Goal: Check status: Check status

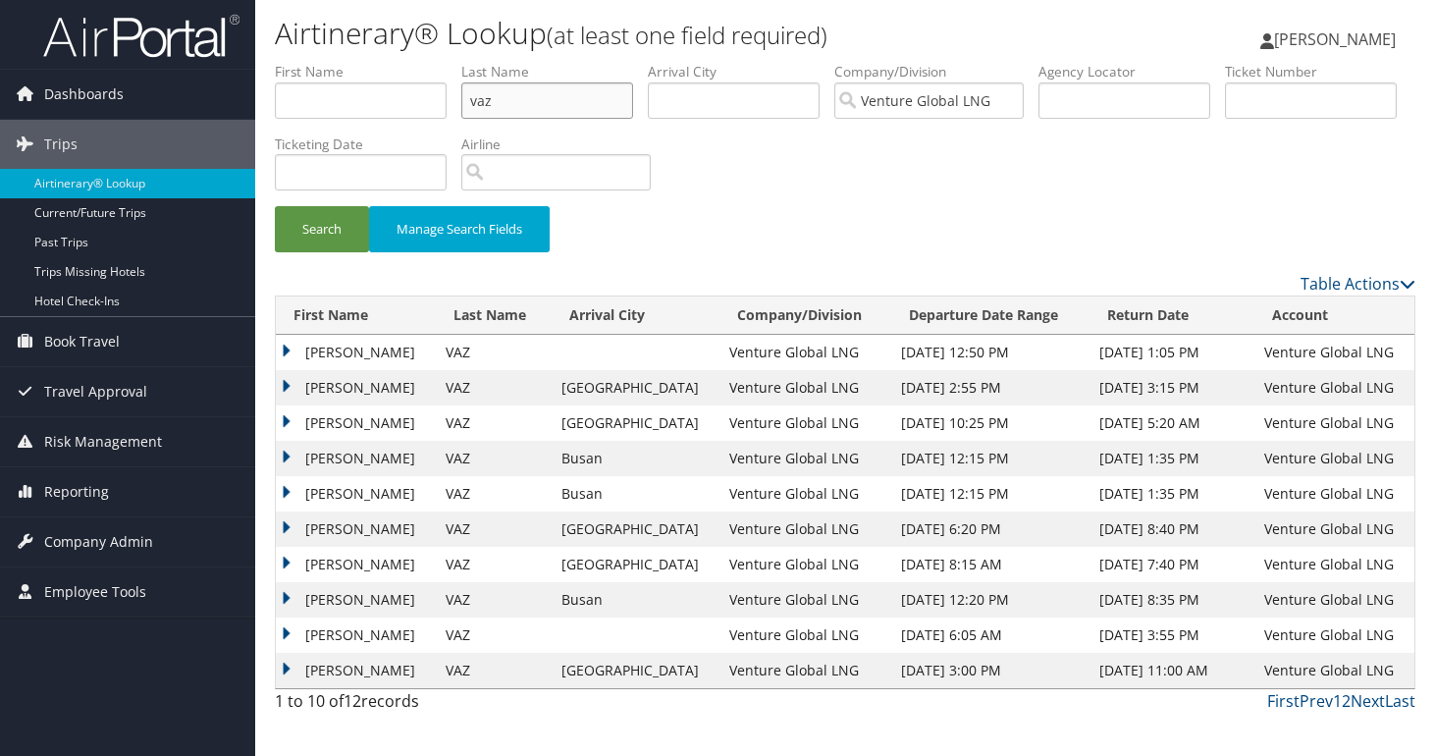
drag, startPoint x: 536, startPoint y: 98, endPoint x: 425, endPoint y: 98, distance: 110.9
click at [422, 62] on ul "First Name Last Name vaz Departure City Arrival City Company/Division Venture G…" at bounding box center [845, 62] width 1140 height 0
drag, startPoint x: 499, startPoint y: 103, endPoint x: 439, endPoint y: 97, distance: 60.2
click at [461, 97] on input "vaz" at bounding box center [547, 100] width 172 height 36
click at [1225, 119] on input "text" at bounding box center [1311, 100] width 172 height 36
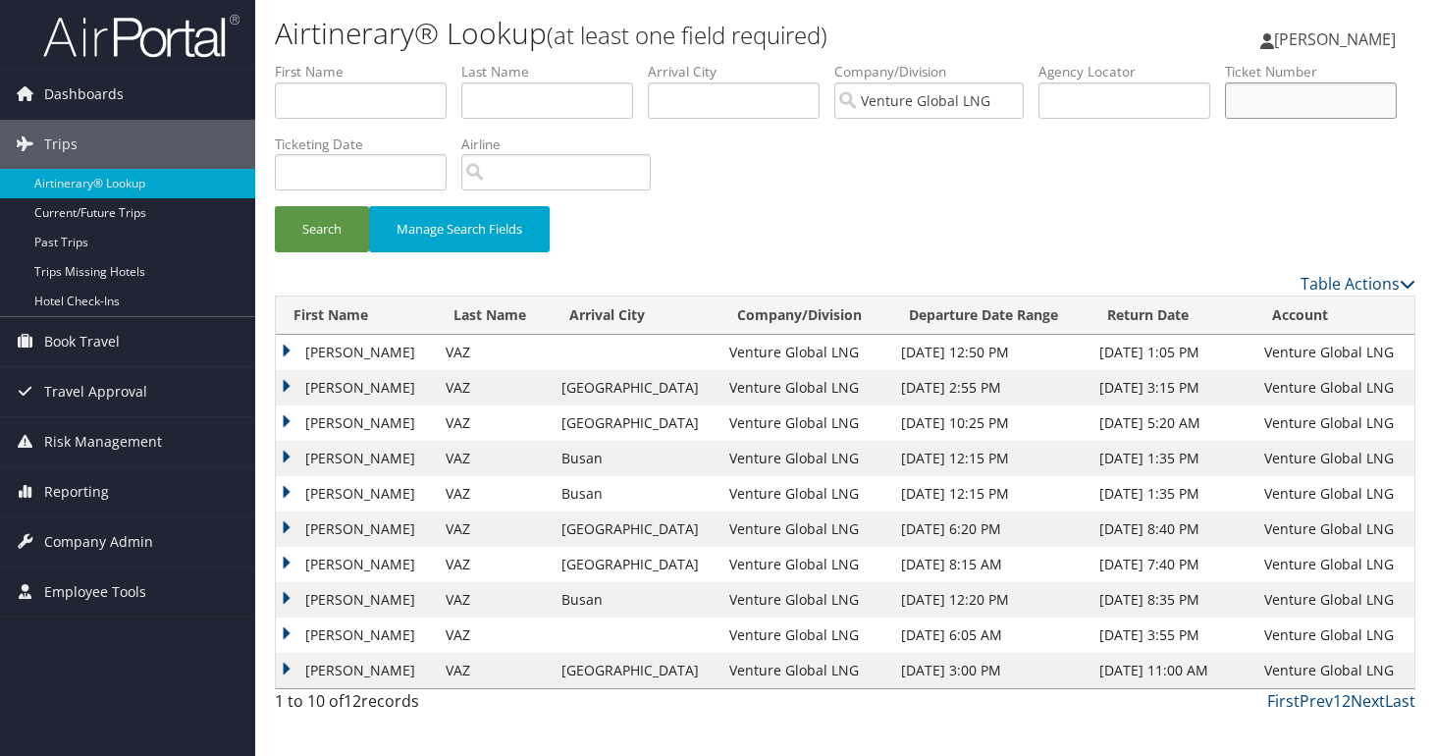
paste input "0167309012374"
type input "0167309012374"
click at [344, 221] on button "Search" at bounding box center [322, 229] width 94 height 46
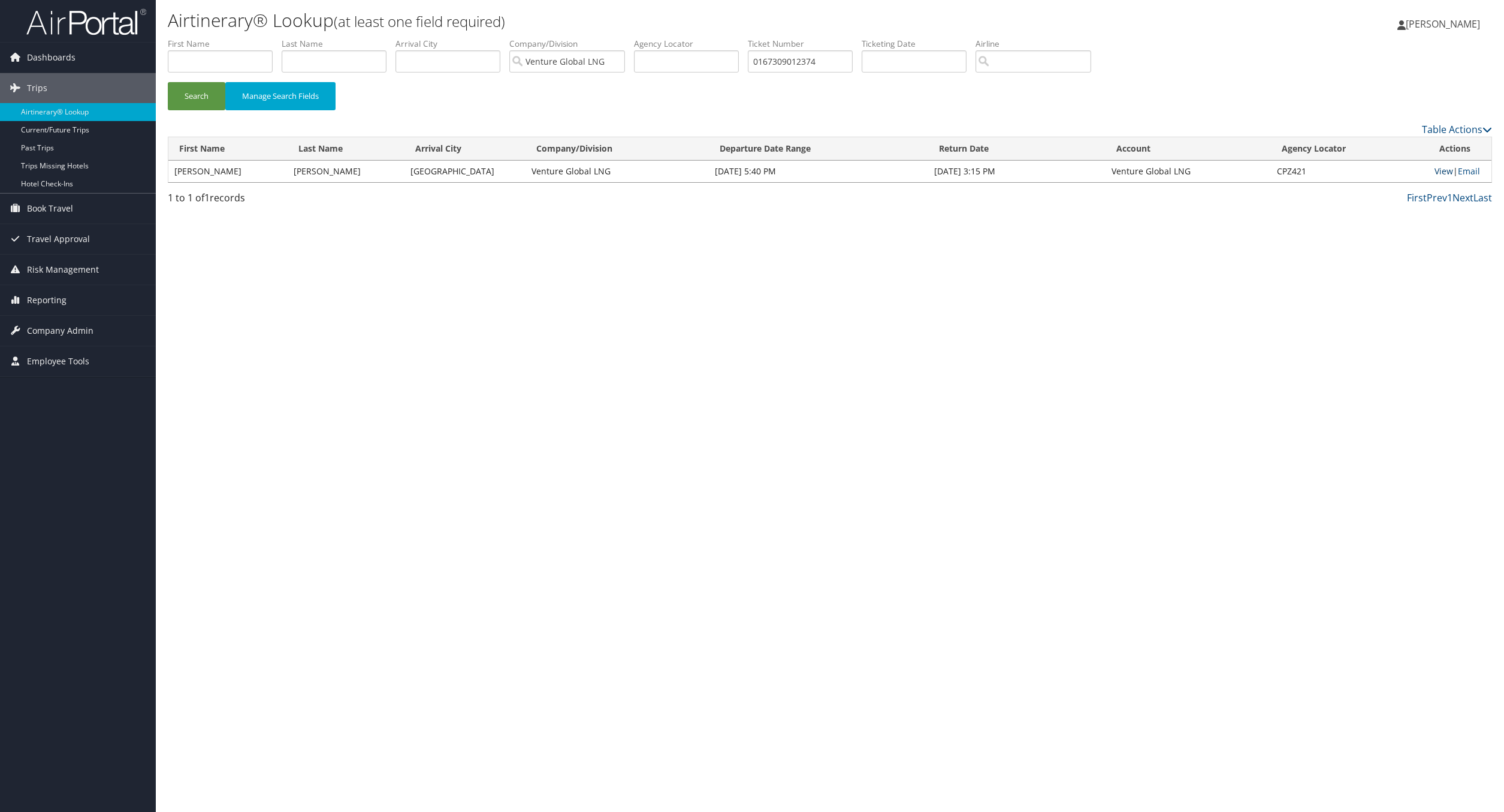
click at [876, 170] on link "View" at bounding box center [1444, 171] width 18 height 12
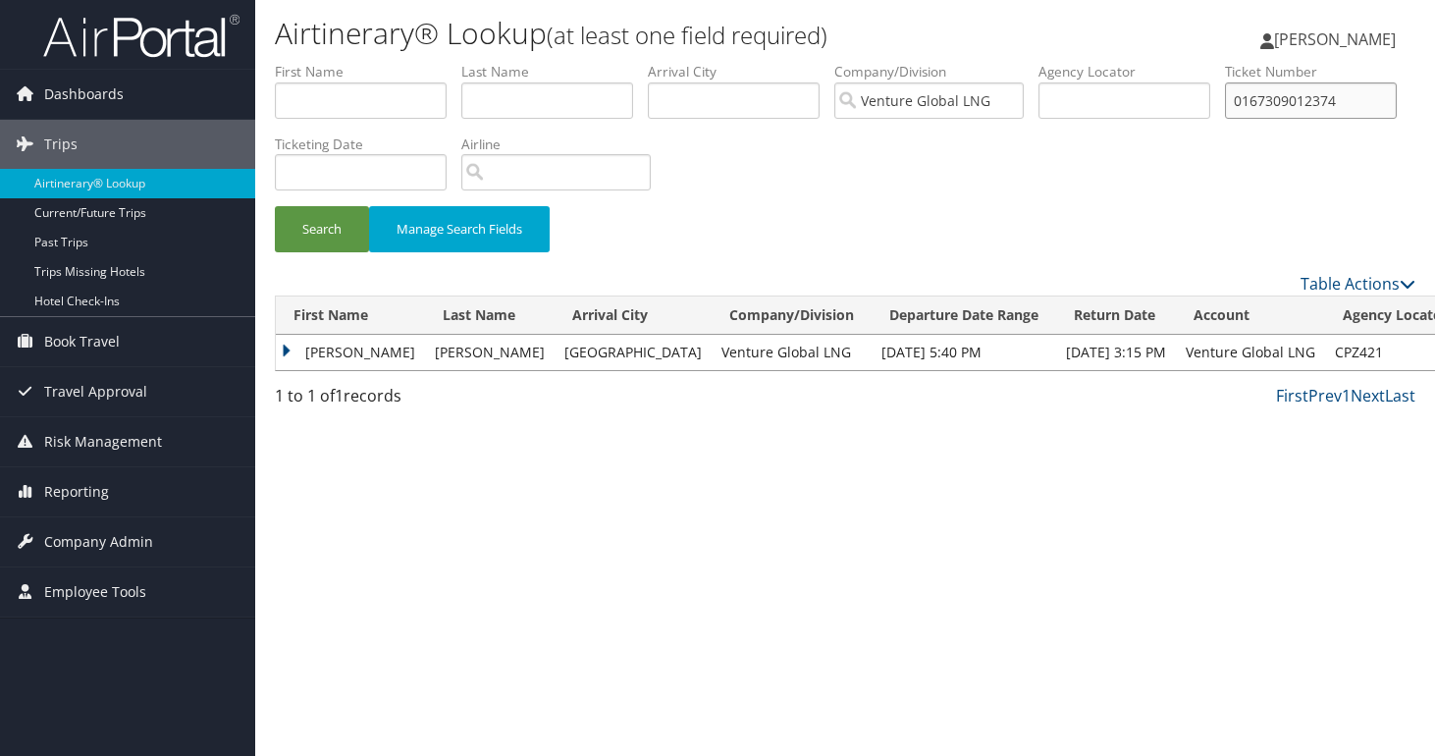
click at [1225, 119] on input "0167309012374" at bounding box center [1311, 100] width 172 height 36
drag, startPoint x: 395, startPoint y: 172, endPoint x: 243, endPoint y: 175, distance: 151.2
click at [1225, 119] on input "0167309012374" at bounding box center [1311, 100] width 172 height 36
paste input "0162315059690"
type input "0162315059690"
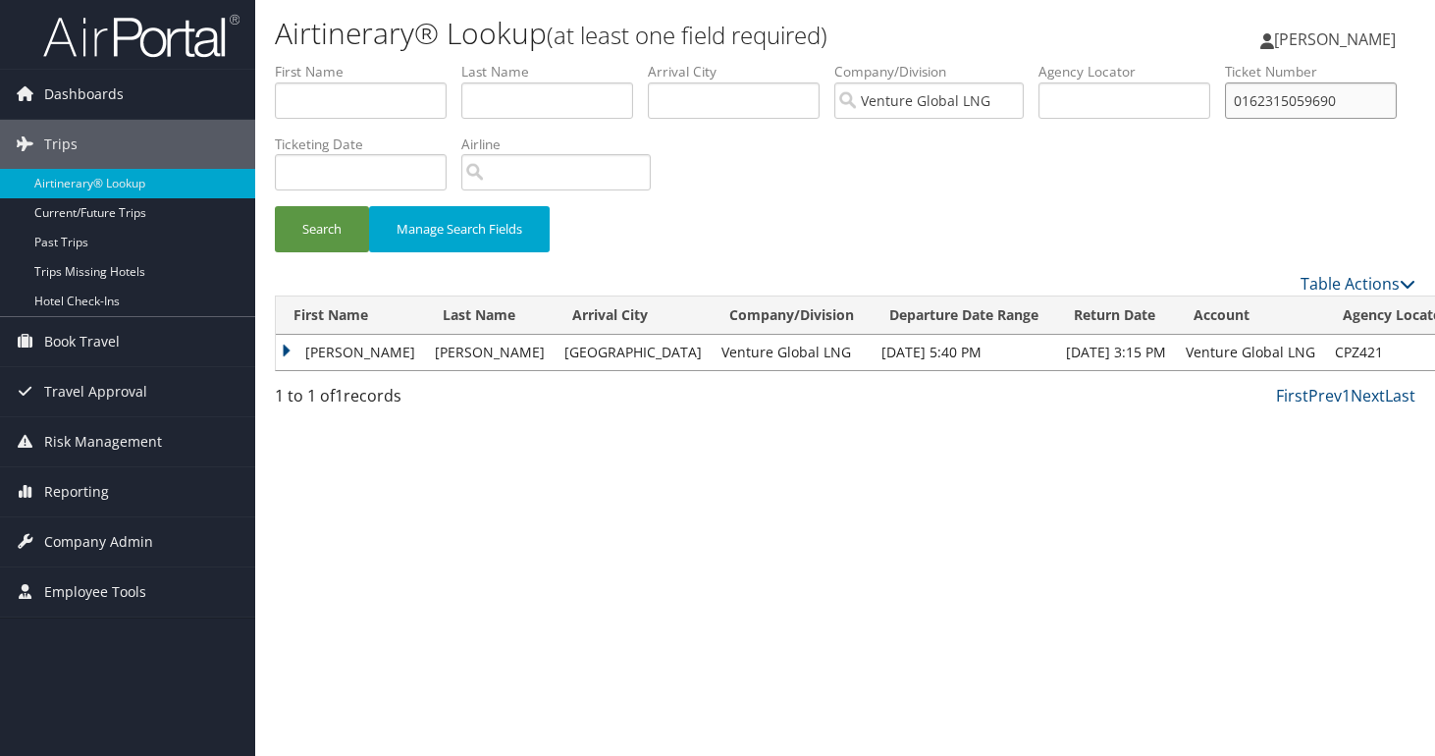
click at [275, 206] on button "Search" at bounding box center [322, 229] width 94 height 46
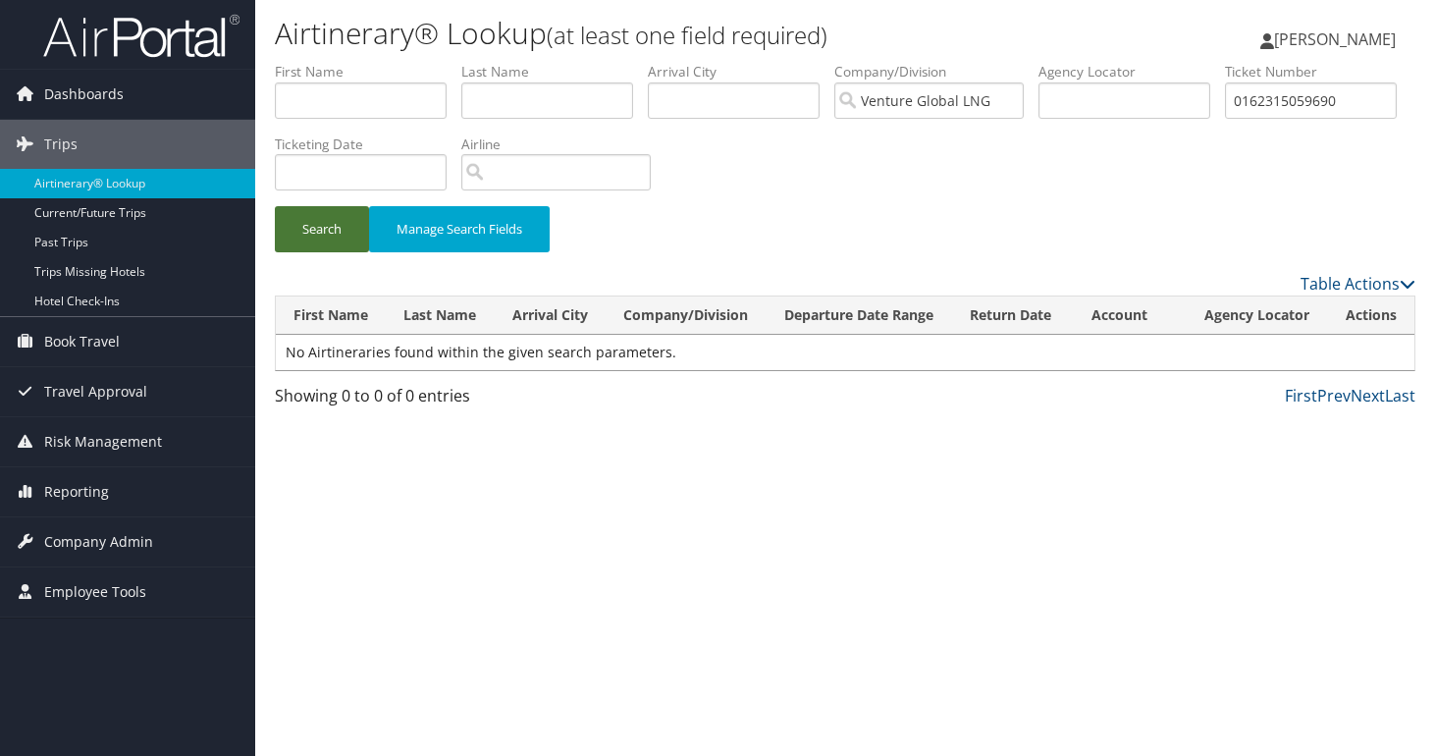
click at [326, 238] on button "Search" at bounding box center [322, 229] width 94 height 46
click at [1225, 119] on input "0162315059690" at bounding box center [1311, 100] width 172 height 36
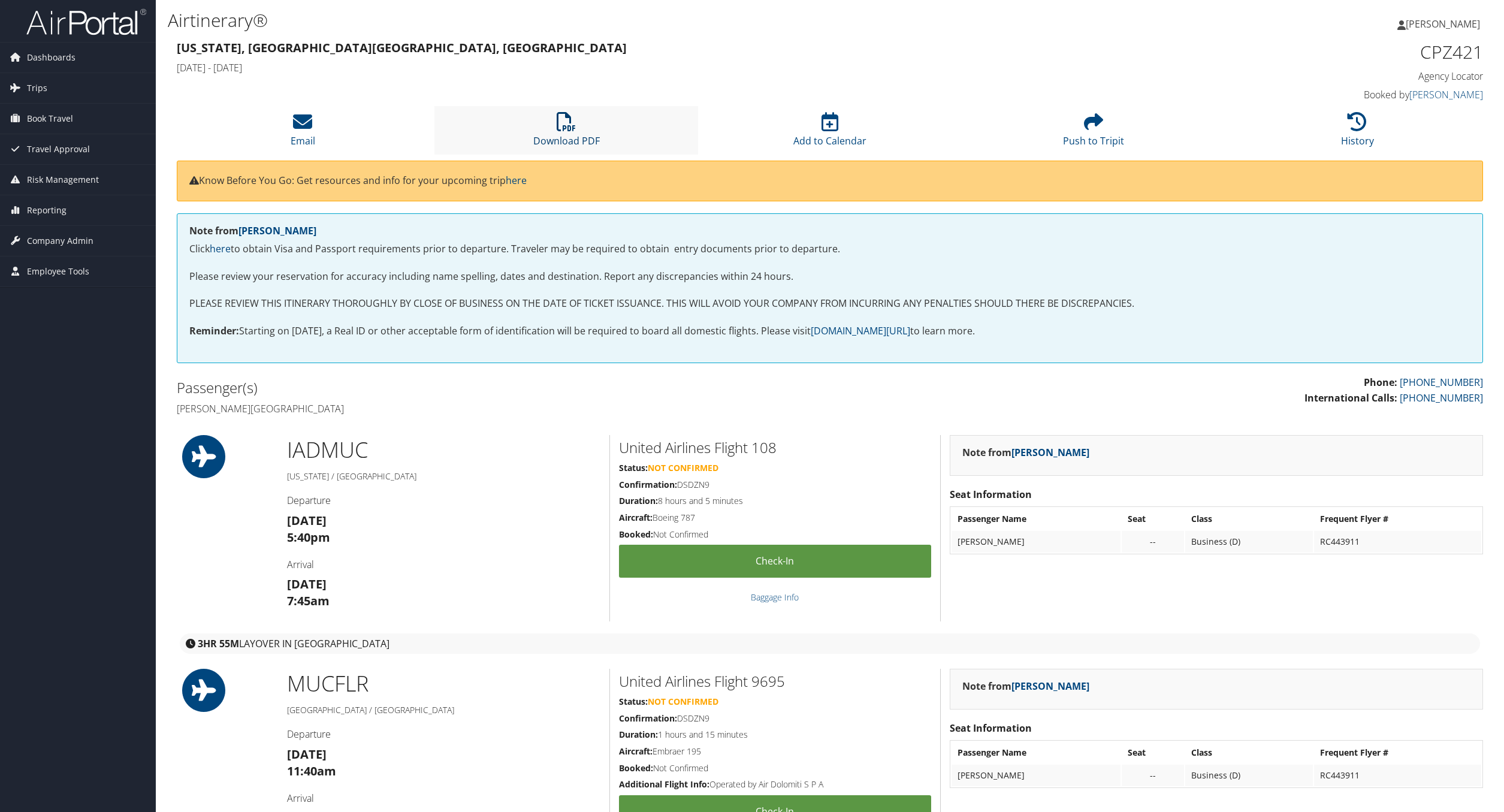
click at [563, 140] on link "Download PDF" at bounding box center [567, 132] width 67 height 29
